Goal: Check status

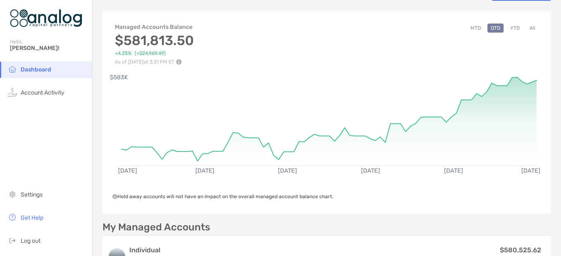
scroll to position [41, 0]
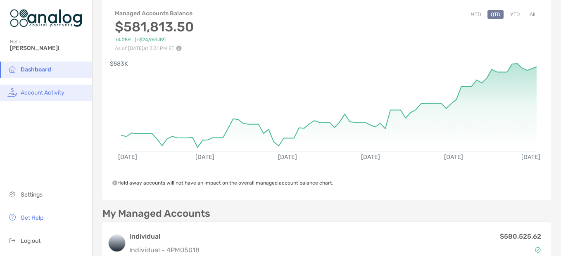
click at [53, 90] on span "Account Activity" at bounding box center [43, 92] width 44 height 7
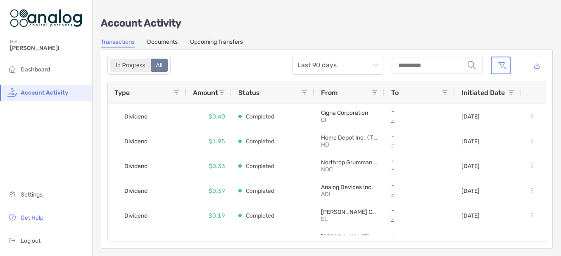
click at [137, 63] on div "In Progress" at bounding box center [130, 66] width 39 height 12
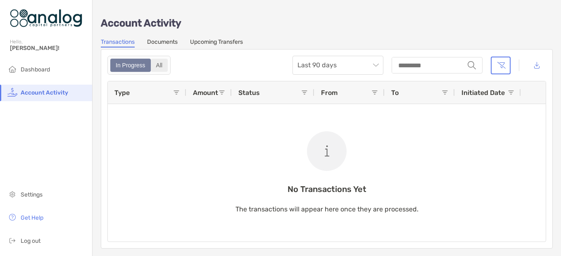
click at [156, 66] on div "All" at bounding box center [160, 66] width 16 height 12
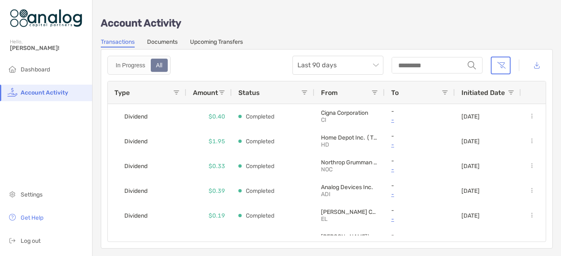
click at [172, 42] on link "Documents" at bounding box center [162, 42] width 31 height 9
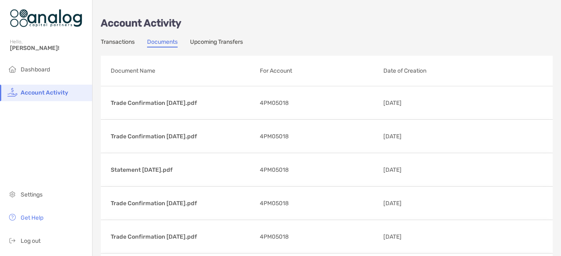
click at [201, 39] on link "Upcoming Transfers" at bounding box center [216, 42] width 53 height 9
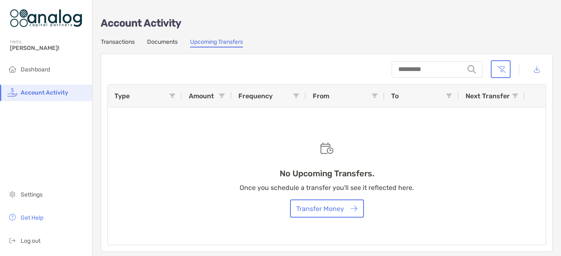
click at [107, 39] on link "Transactions" at bounding box center [118, 42] width 34 height 9
